Goal: Find contact information: Find contact information

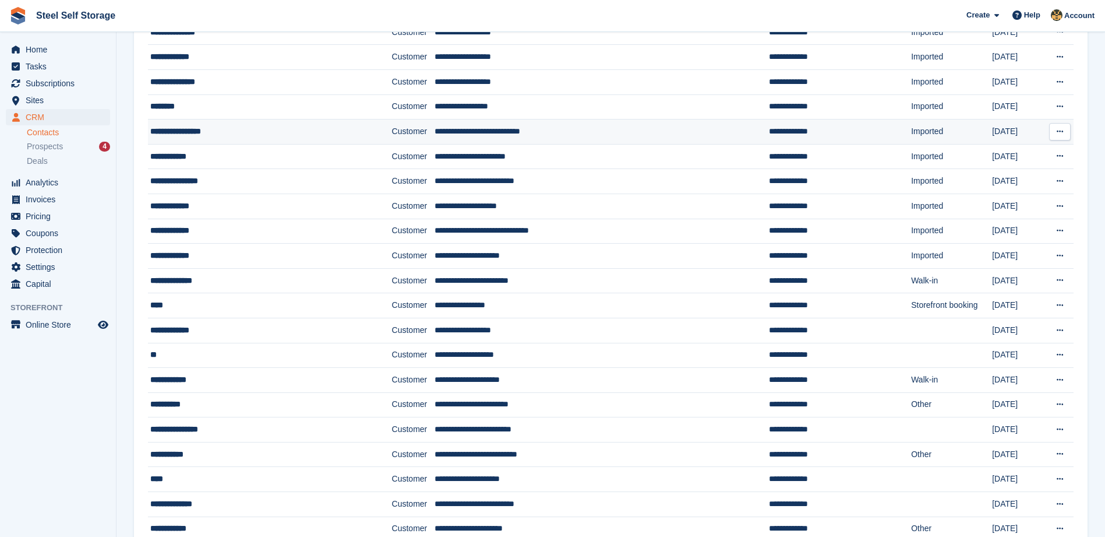
scroll to position [175, 0]
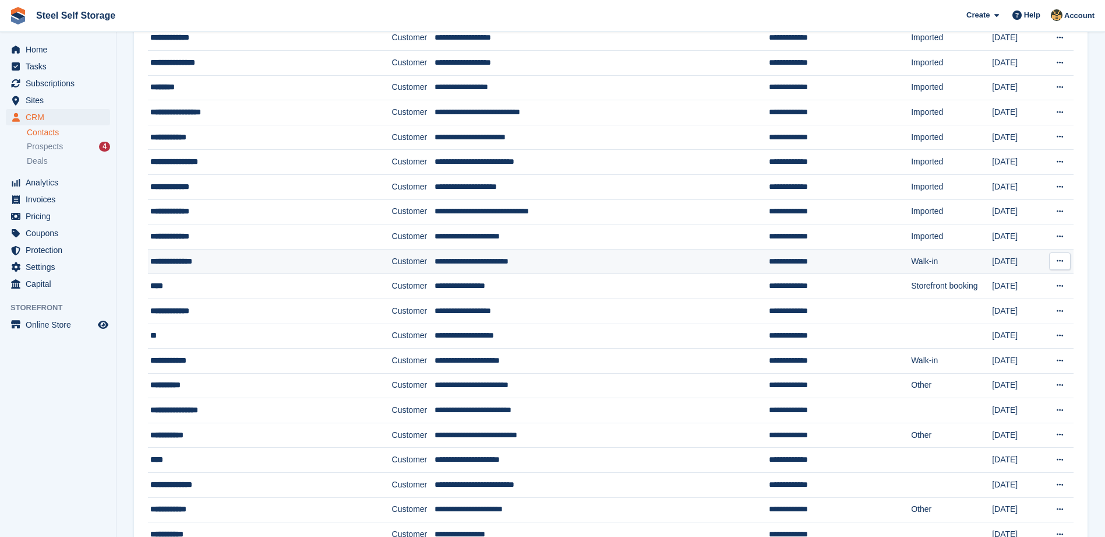
click at [222, 263] on div "**********" at bounding box center [249, 261] width 198 height 12
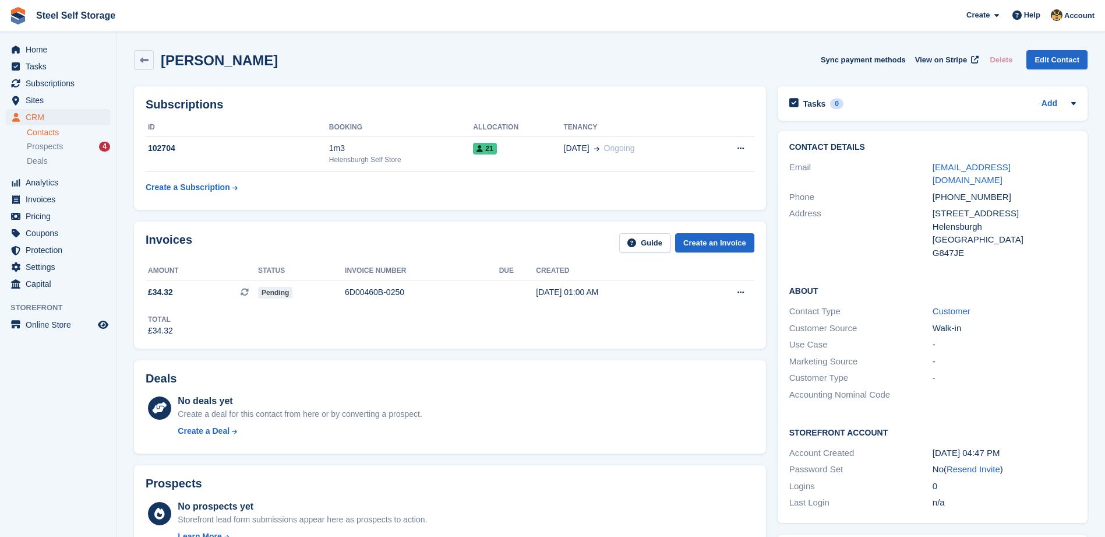
click at [996, 191] on div "+447771874887" at bounding box center [1004, 197] width 143 height 13
drag, startPoint x: 983, startPoint y: 182, endPoint x: 1006, endPoint y: 182, distance: 22.7
click at [1006, 191] on div "+447771874887" at bounding box center [1004, 197] width 143 height 13
drag, startPoint x: 999, startPoint y: 183, endPoint x: 949, endPoint y: 184, distance: 49.5
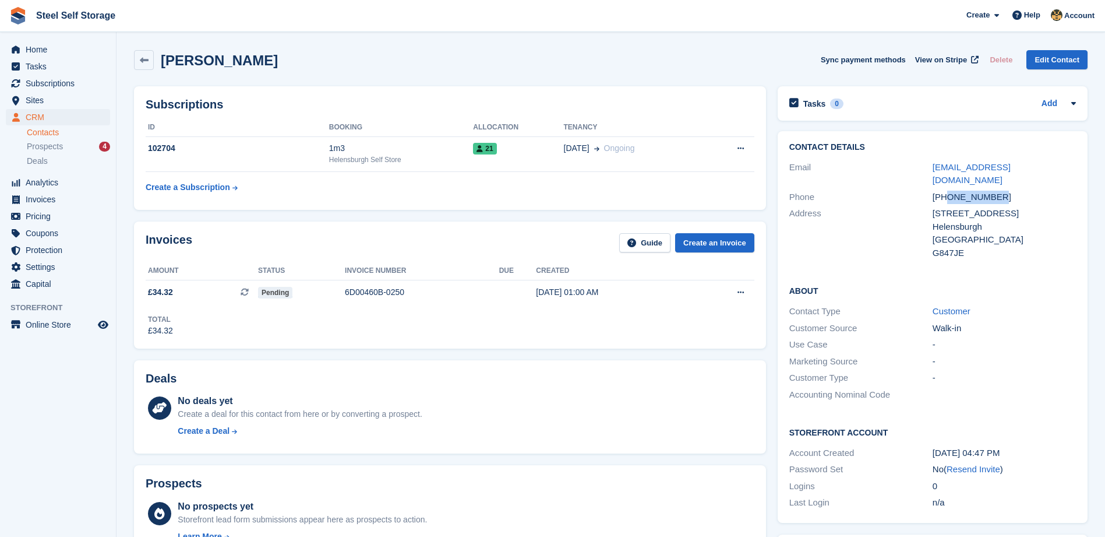
click at [949, 191] on div "+447771874887" at bounding box center [1004, 197] width 143 height 13
copy div "7771874887"
drag, startPoint x: 933, startPoint y: 200, endPoint x: 1024, endPoint y: 203, distance: 90.9
click at [1024, 207] on div "2 Denniestoun Crescent" at bounding box center [1004, 213] width 143 height 13
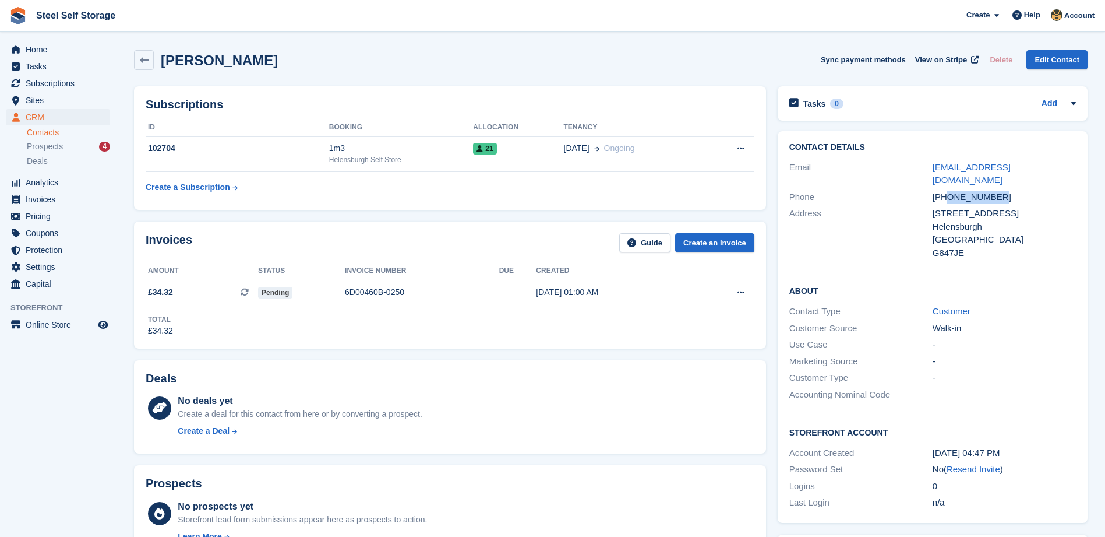
copy div "2 Denniestoun Crescent"
drag, startPoint x: 963, startPoint y: 239, endPoint x: 931, endPoint y: 240, distance: 32.1
click at [931, 240] on div "Address 2 Denniestoun Crescent Helensburgh United Kingdom G847JE" at bounding box center [933, 233] width 287 height 56
drag, startPoint x: 931, startPoint y: 240, endPoint x: 968, endPoint y: 260, distance: 42.7
click at [968, 273] on div "About Contact Type Customer Customer Source Walk-in Use Case - Marketing Source…" at bounding box center [933, 344] width 310 height 142
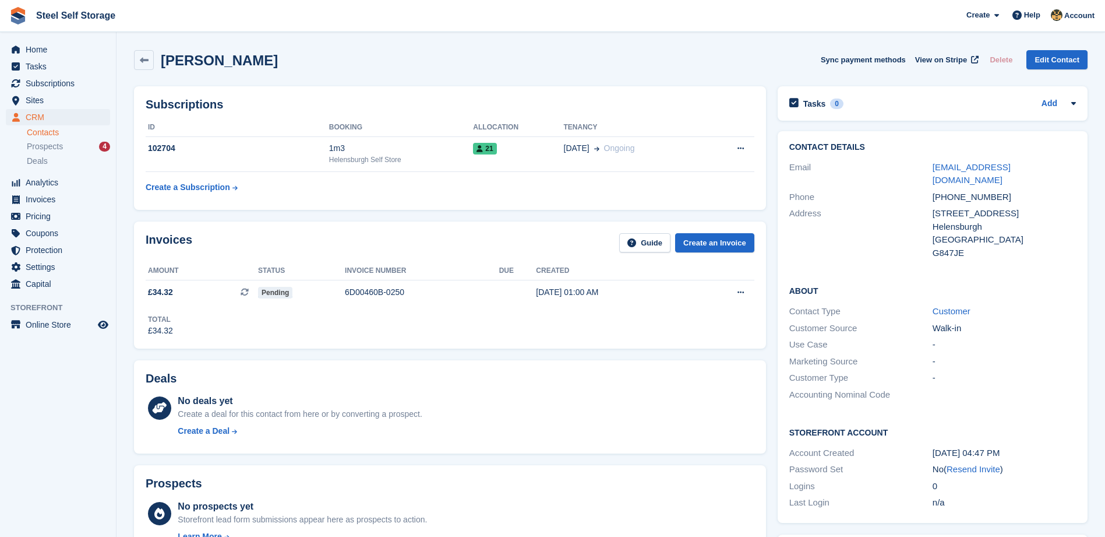
click at [961, 246] on div "G847JE" at bounding box center [1004, 252] width 143 height 13
drag, startPoint x: 958, startPoint y: 238, endPoint x: 932, endPoint y: 241, distance: 26.3
click at [933, 246] on div "G847JE" at bounding box center [1004, 252] width 143 height 13
copy div "G847JE"
drag, startPoint x: 934, startPoint y: 200, endPoint x: 1027, endPoint y: 203, distance: 92.7
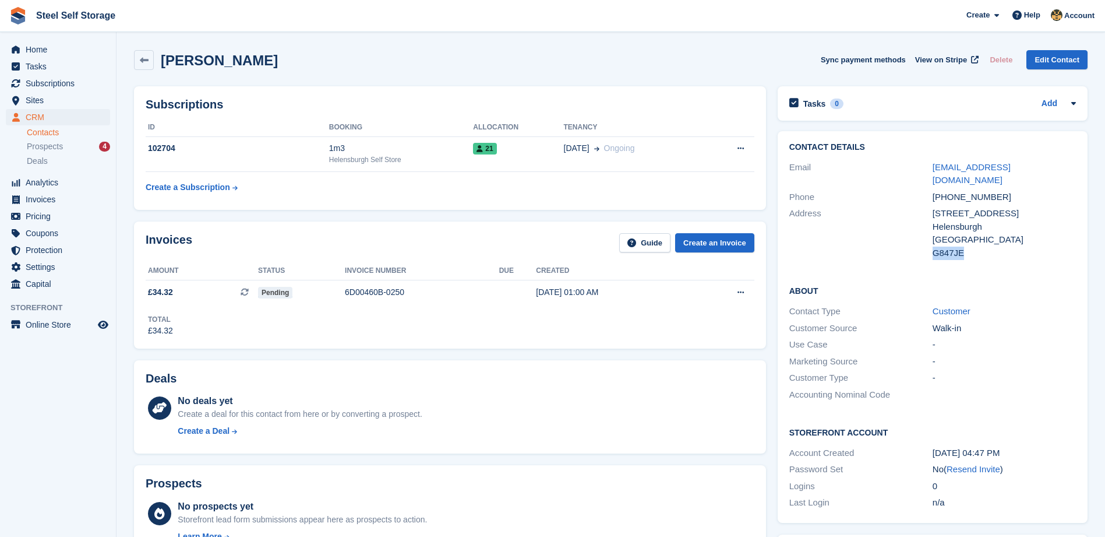
click at [1027, 207] on div "2 Denniestoun Crescent" at bounding box center [1004, 213] width 143 height 13
copy div "2 Denniestoun Crescent"
drag, startPoint x: 933, startPoint y: 213, endPoint x: 985, endPoint y: 212, distance: 52.5
click at [985, 220] on div "Helensburgh" at bounding box center [1004, 226] width 143 height 13
copy div "Helensburgh"
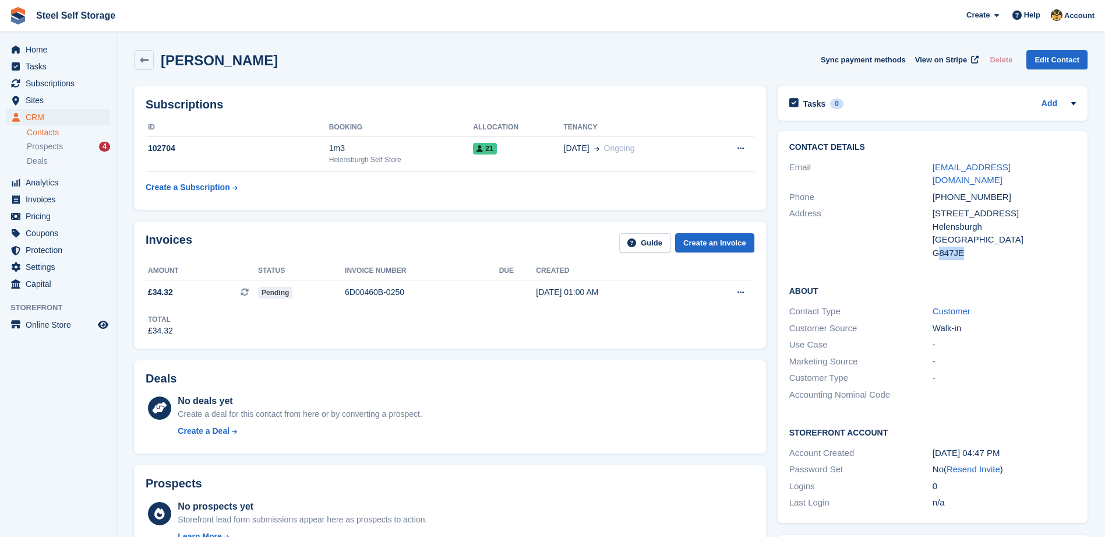
drag, startPoint x: 936, startPoint y: 240, endPoint x: 965, endPoint y: 242, distance: 29.2
click at [965, 246] on div "G847JE" at bounding box center [1004, 252] width 143 height 13
drag, startPoint x: 965, startPoint y: 242, endPoint x: 940, endPoint y: 255, distance: 27.4
click at [940, 255] on div "Contact Details Email audreylee1@btinternet.com Phone +447771874887 Address 2 D…" at bounding box center [933, 202] width 310 height 142
click at [933, 246] on div "G847JE" at bounding box center [1004, 252] width 143 height 13
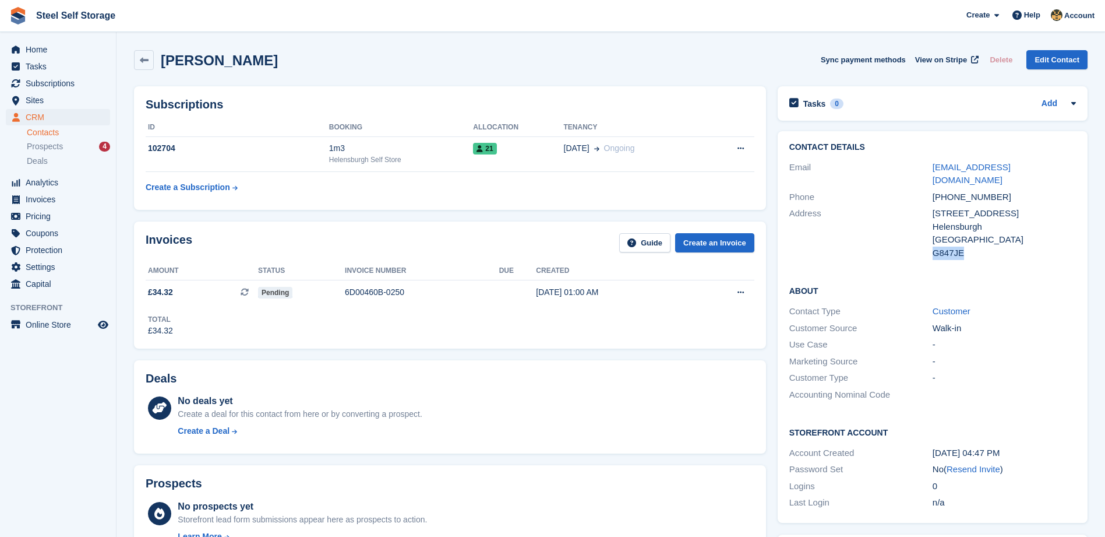
drag, startPoint x: 933, startPoint y: 239, endPoint x: 965, endPoint y: 245, distance: 32.0
click at [965, 246] on div "G847JE" at bounding box center [1004, 252] width 143 height 13
copy div "G847JE"
